Goal: Task Accomplishment & Management: Manage account settings

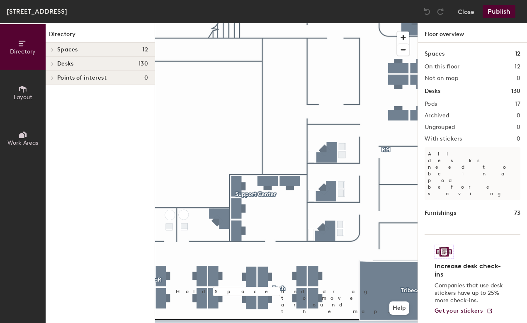
click at [24, 96] on span "Layout" at bounding box center [23, 97] width 19 height 7
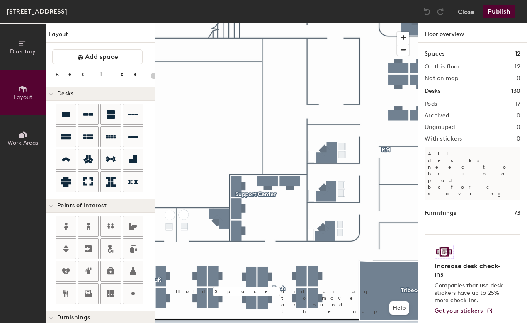
scroll to position [-5, 0]
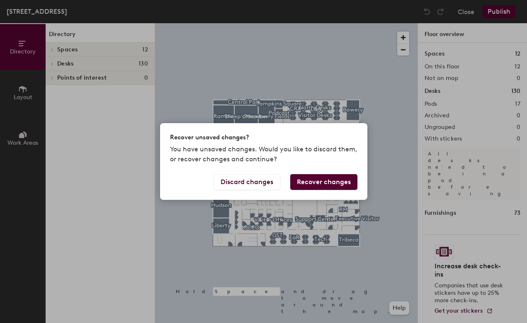
click at [327, 184] on button "Recover changes" at bounding box center [323, 182] width 67 height 16
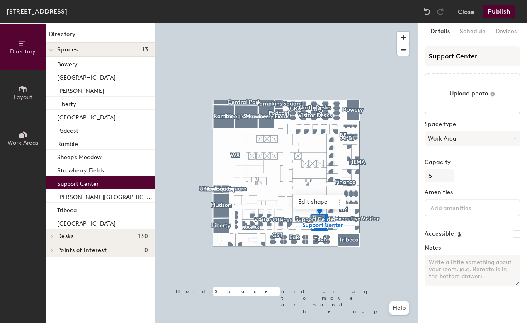
click at [502, 14] on button "Publish" at bounding box center [498, 11] width 33 height 13
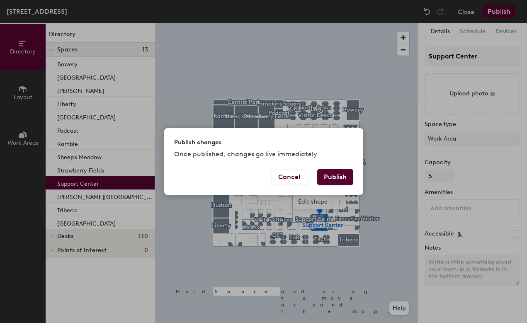
click at [339, 181] on button "Publish" at bounding box center [335, 177] width 36 height 16
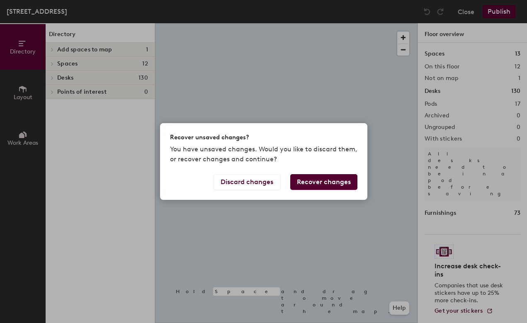
click at [331, 182] on button "Recover changes" at bounding box center [323, 182] width 67 height 16
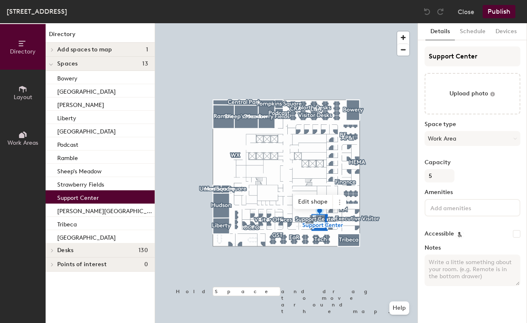
click at [494, 15] on button "Publish" at bounding box center [498, 11] width 33 height 13
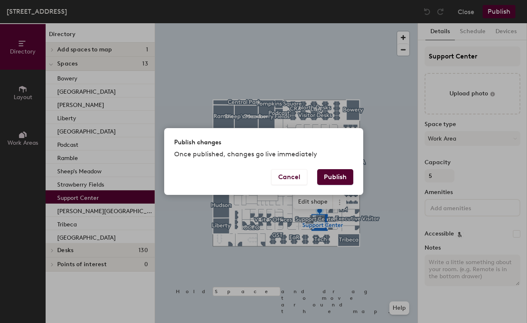
click at [347, 178] on button "Publish" at bounding box center [335, 177] width 36 height 16
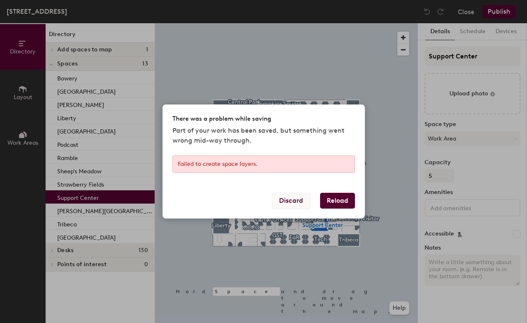
click at [290, 200] on button "Discard" at bounding box center [291, 201] width 38 height 16
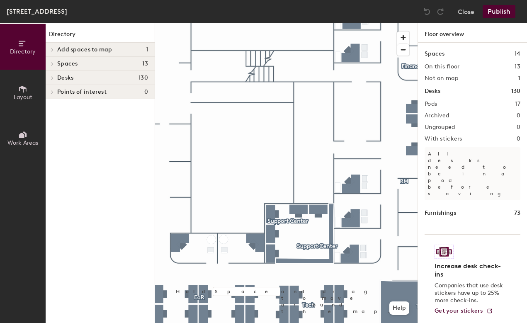
click at [30, 136] on button "Work Areas" at bounding box center [23, 138] width 46 height 46
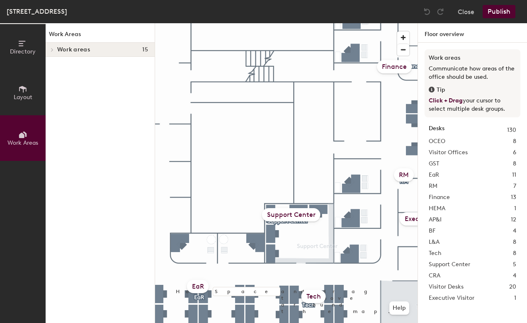
click at [292, 219] on div "Support Center" at bounding box center [291, 214] width 58 height 13
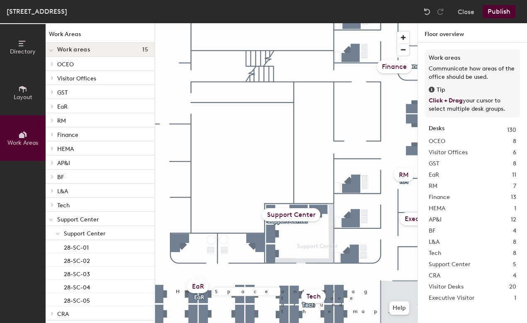
click at [20, 92] on icon at bounding box center [22, 89] width 9 height 9
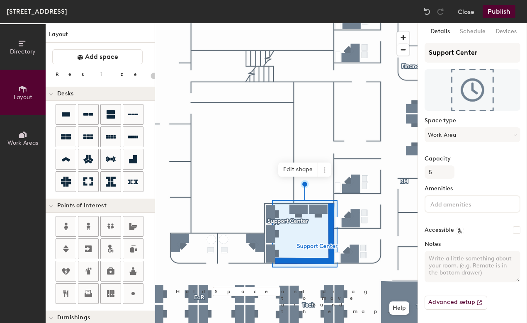
scroll to position [7, 0]
click at [293, 173] on span "Edit shape" at bounding box center [298, 169] width 40 height 14
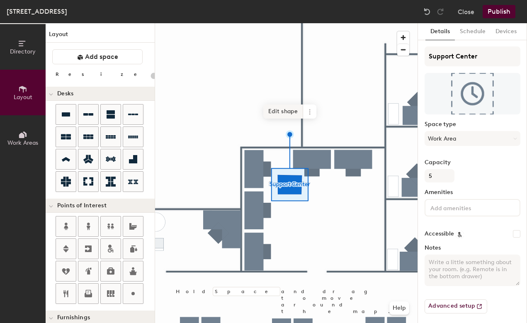
click at [283, 116] on span "Edit shape" at bounding box center [283, 111] width 40 height 14
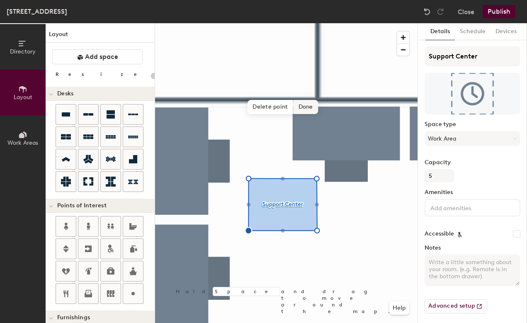
click at [310, 107] on span "Done" at bounding box center [305, 107] width 24 height 14
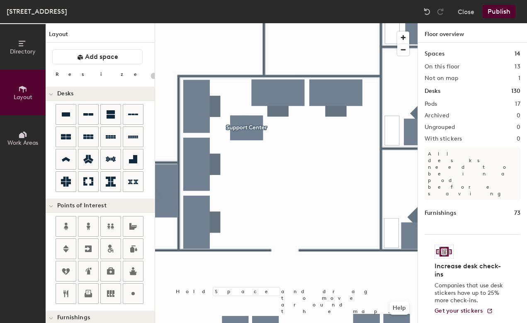
click at [493, 9] on button "Publish" at bounding box center [498, 11] width 33 height 13
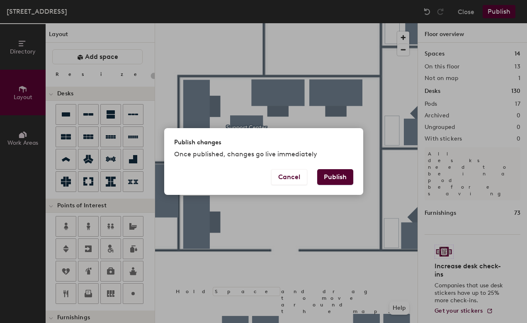
click at [336, 179] on button "Publish" at bounding box center [335, 177] width 36 height 16
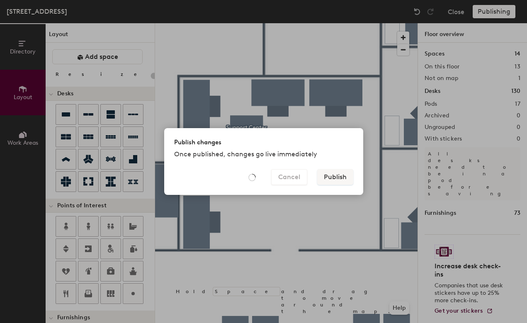
type input "20"
